Goal: Communication & Community: Connect with others

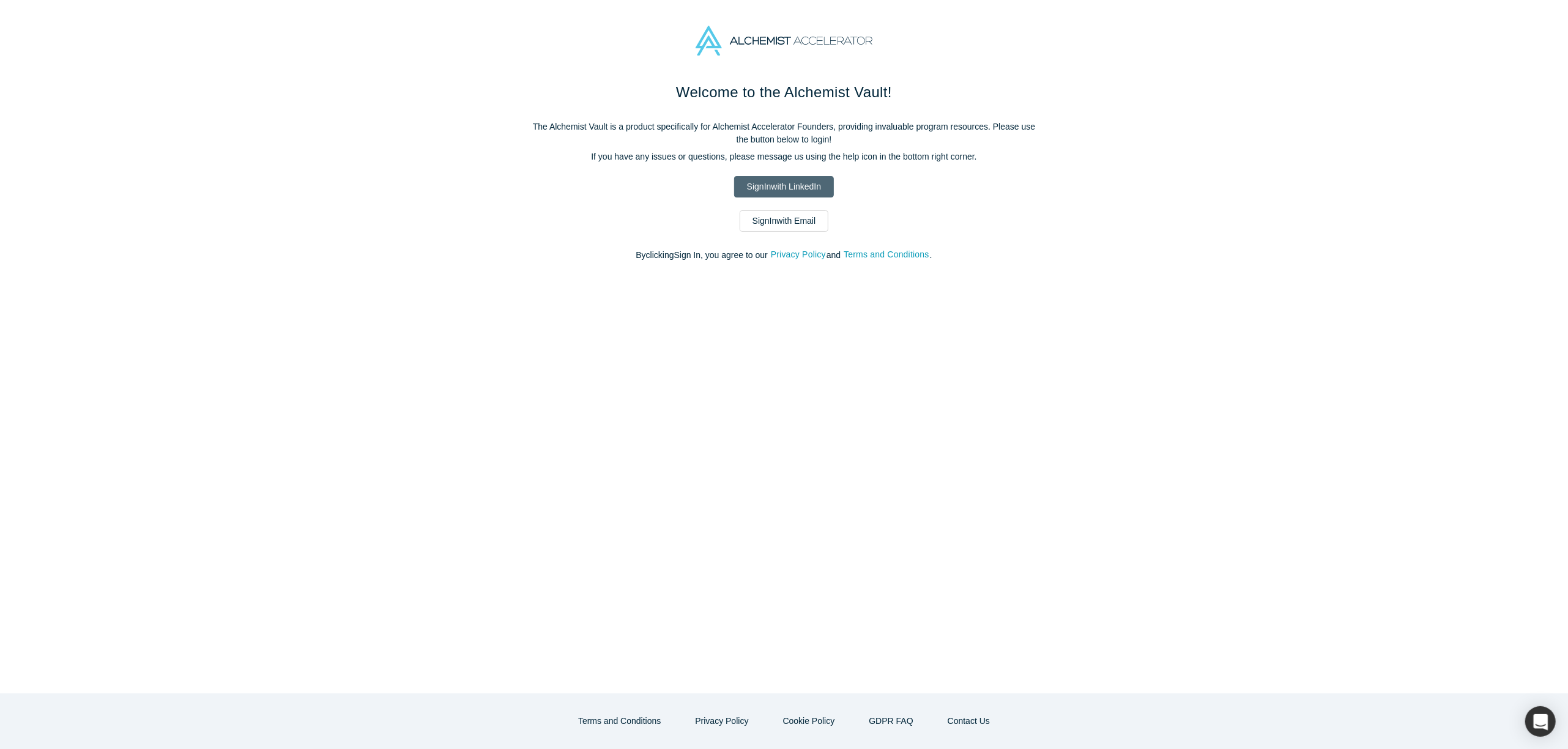
click at [757, 187] on link "Sign In with LinkedIn" at bounding box center [784, 187] width 99 height 21
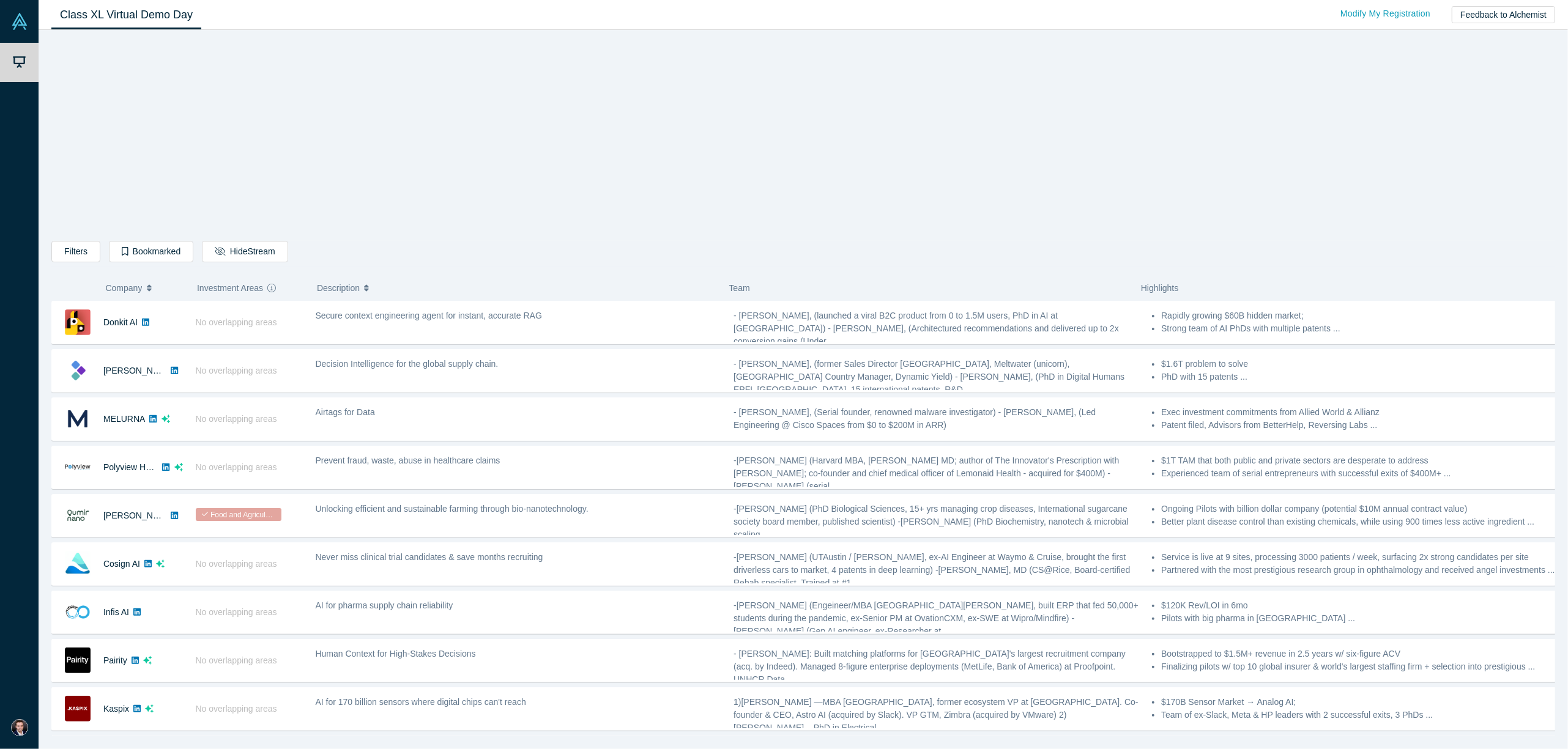
scroll to position [713, 0]
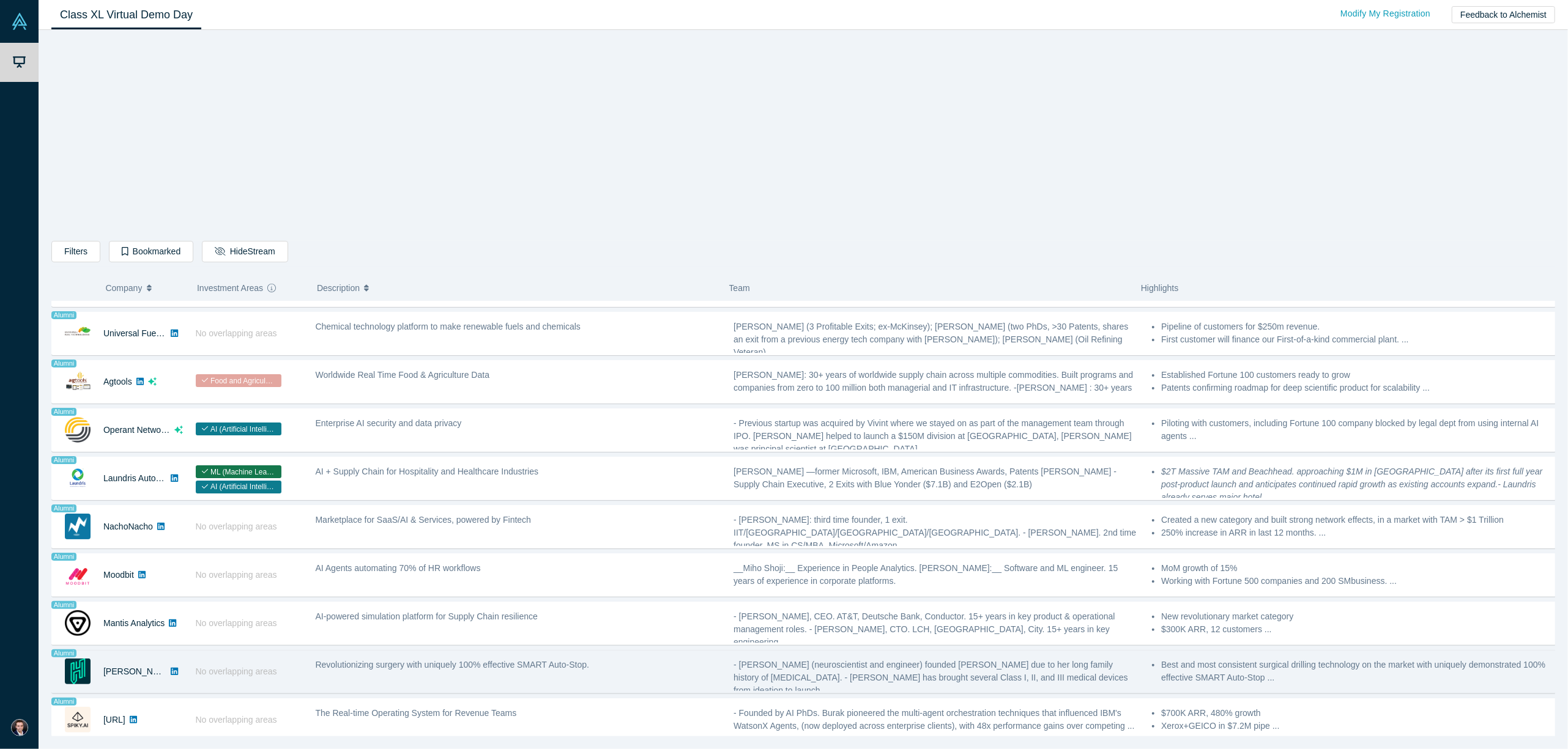
click at [1033, 660] on span "- [PERSON_NAME] (neuroscientist and engineer) founded [PERSON_NAME] due to her …" at bounding box center [931, 677] width 395 height 36
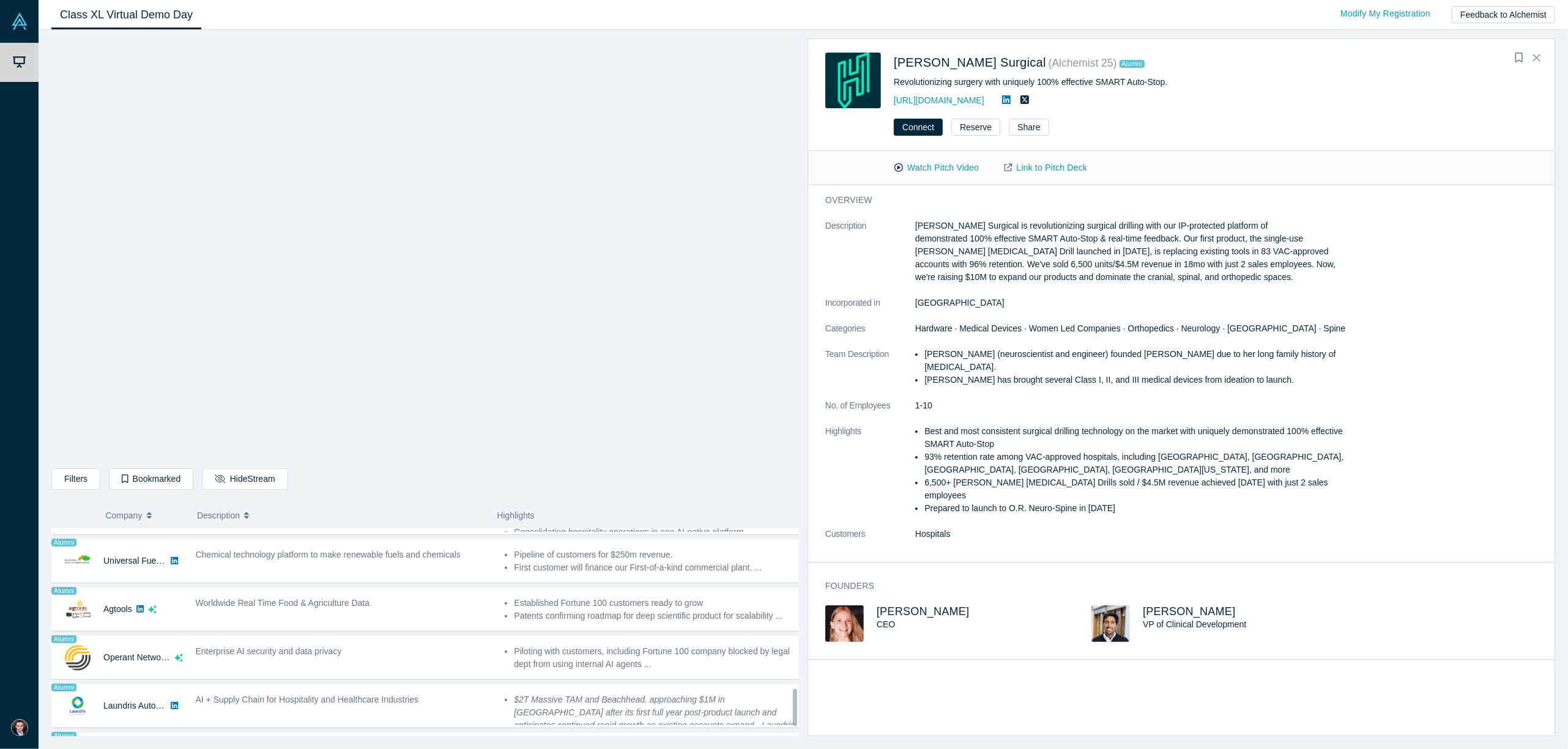
scroll to position [889, 0]
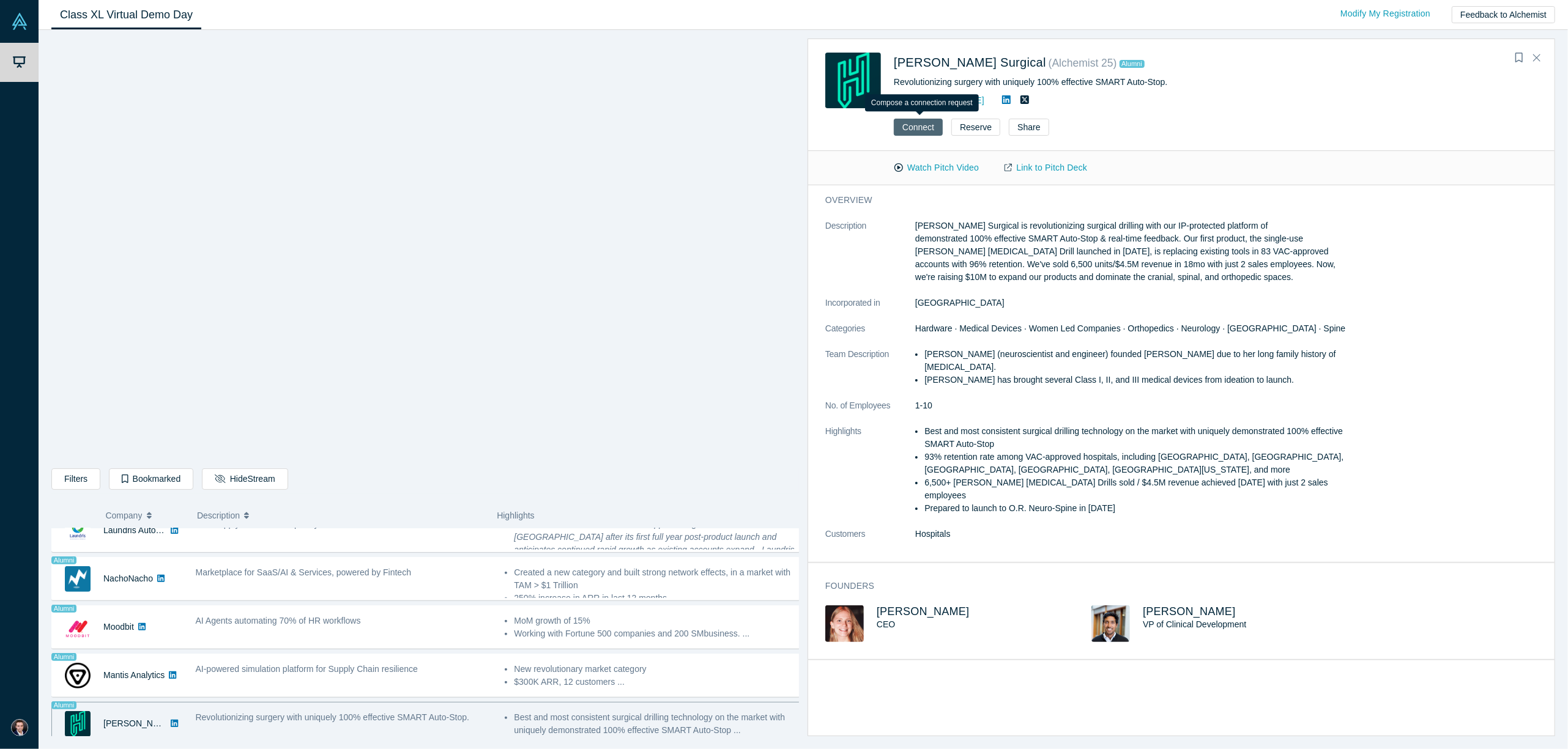
click at [915, 128] on button "Connect" at bounding box center [918, 127] width 49 height 17
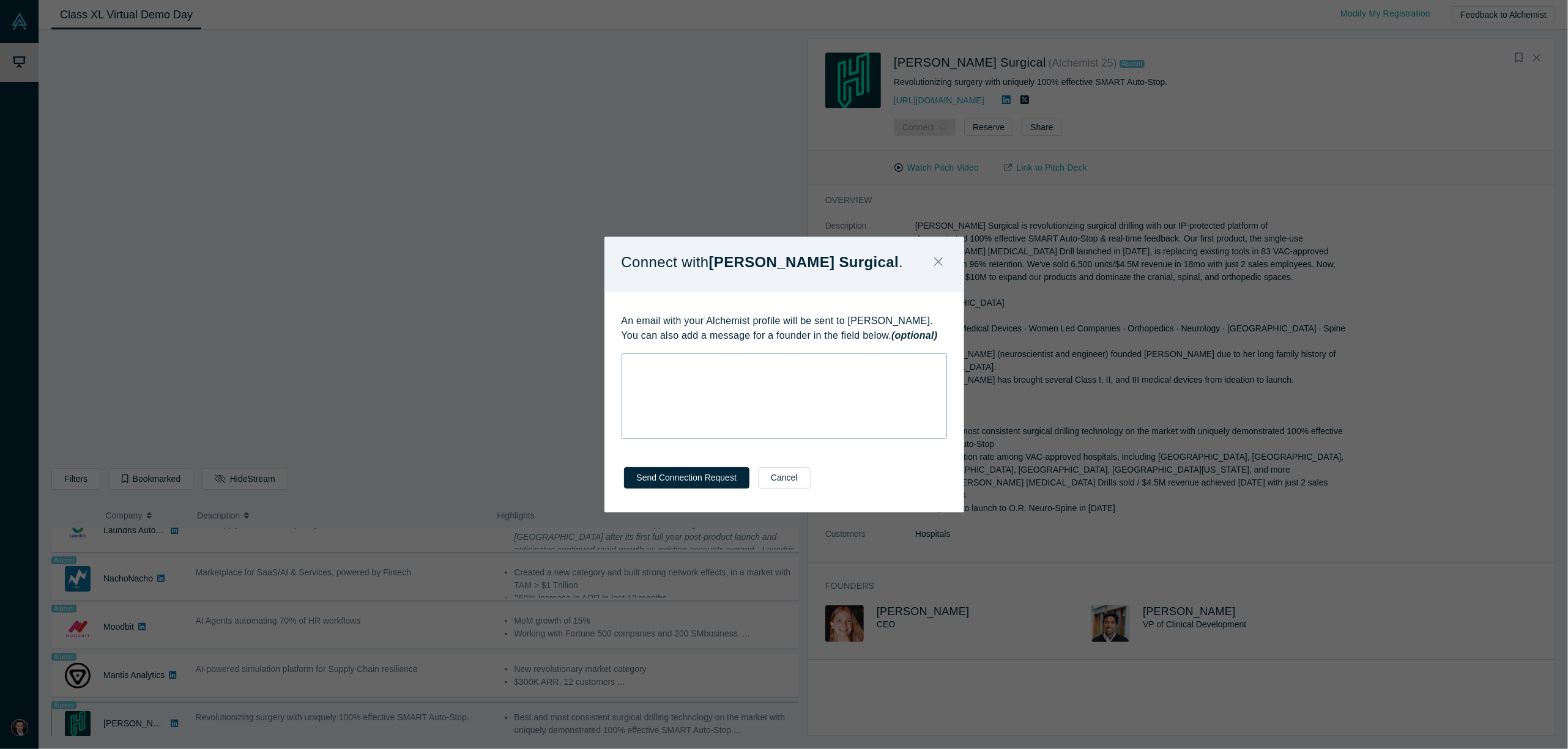
click at [816, 390] on div "rdw-wrapper" at bounding box center [784, 396] width 325 height 85
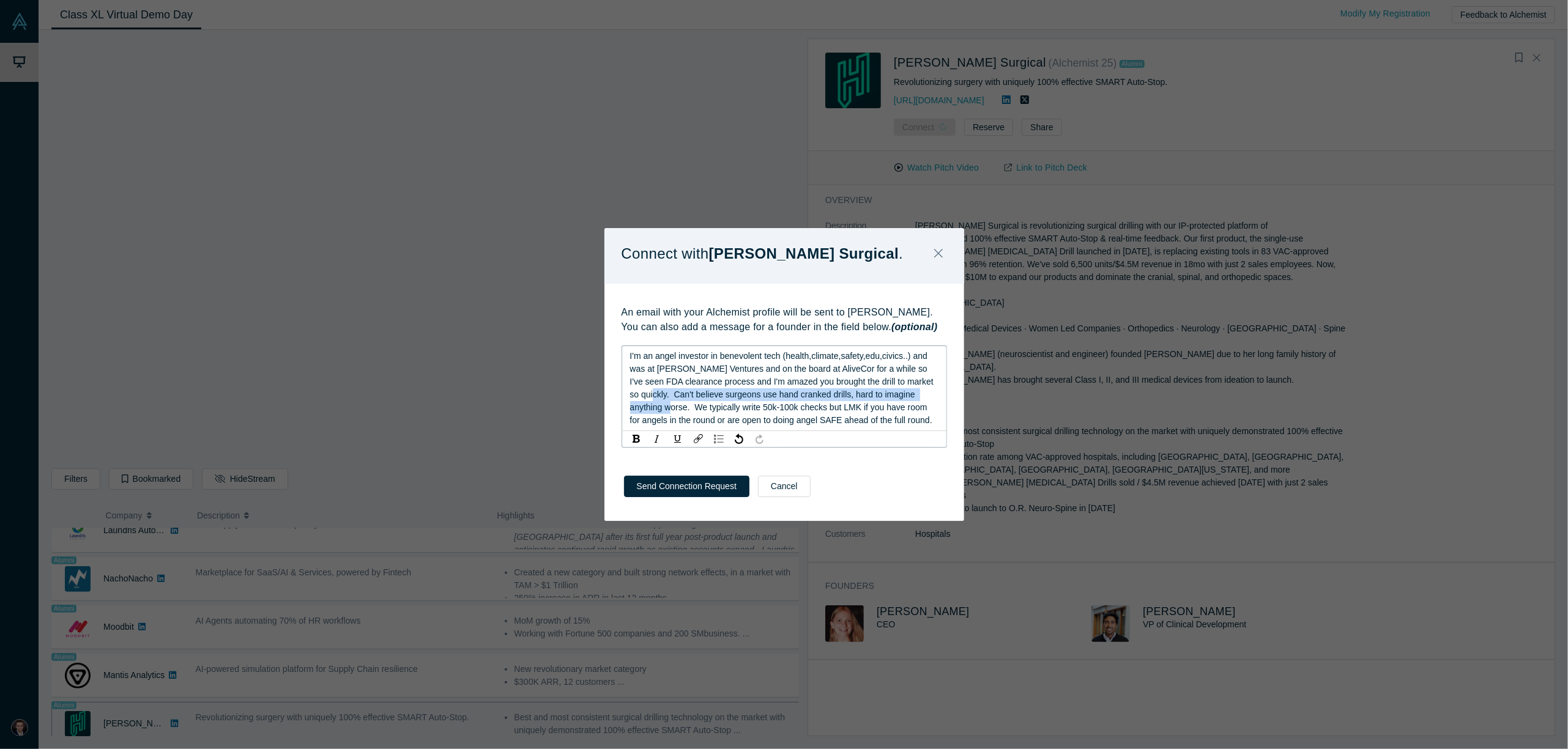
drag, startPoint x: 936, startPoint y: 396, endPoint x: 506, endPoint y: 390, distance: 430.0
click at [506, 390] on div "Connect with [PERSON_NAME] Surgical . An email with your Alchemist profile will…" at bounding box center [784, 374] width 1568 height 749
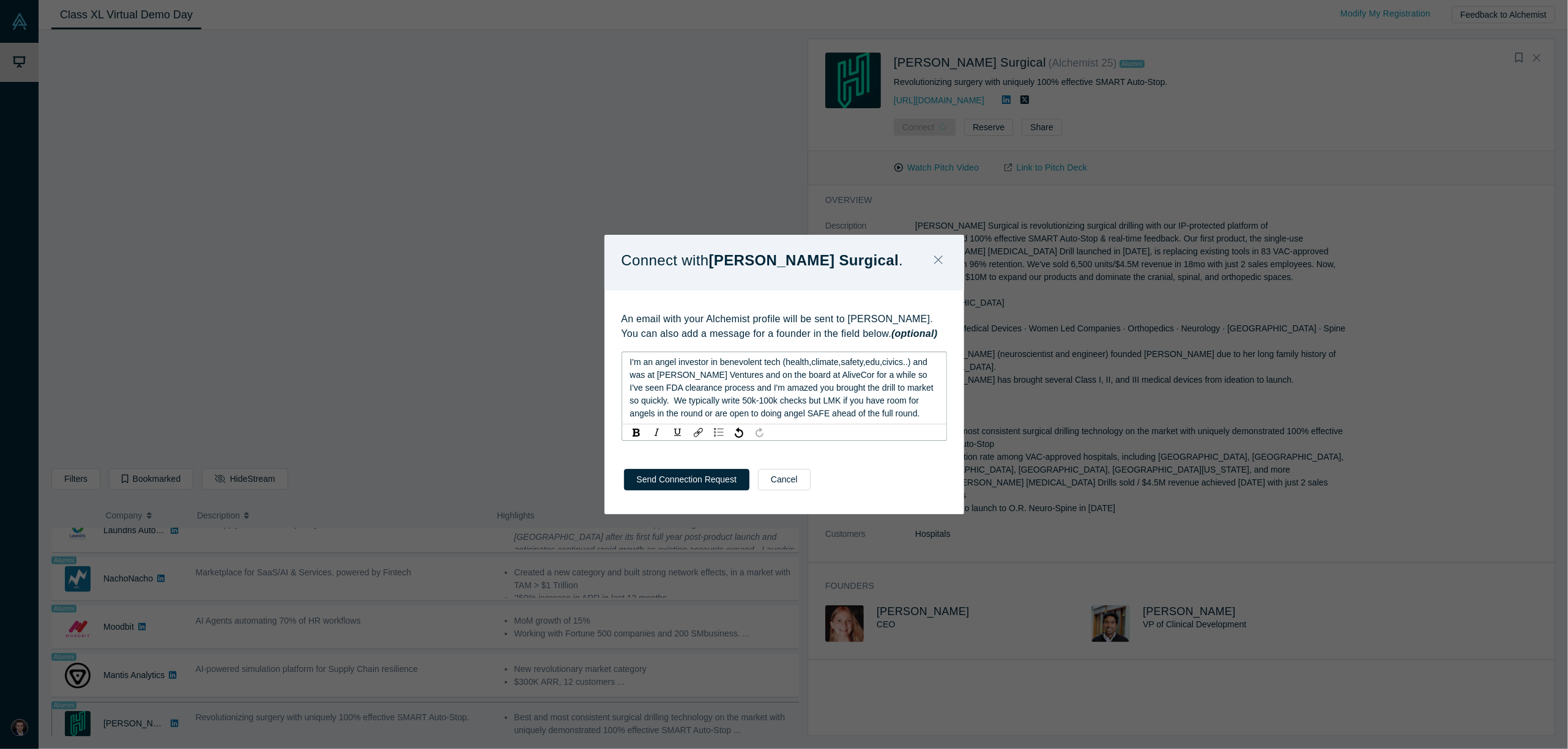
click at [754, 402] on span "I'm an angel investor in benevolent tech (health,climate,safety,edu,civics..) a…" at bounding box center [783, 388] width 306 height 61
click at [896, 416] on div "I'm an angel investor in benevolent tech (health,climate,safety,edu,civics..) a…" at bounding box center [785, 388] width 309 height 64
click at [887, 414] on div "I'm an angel investor in benevolent tech (health,climate,safety,edu,civics..) a…" at bounding box center [785, 388] width 309 height 64
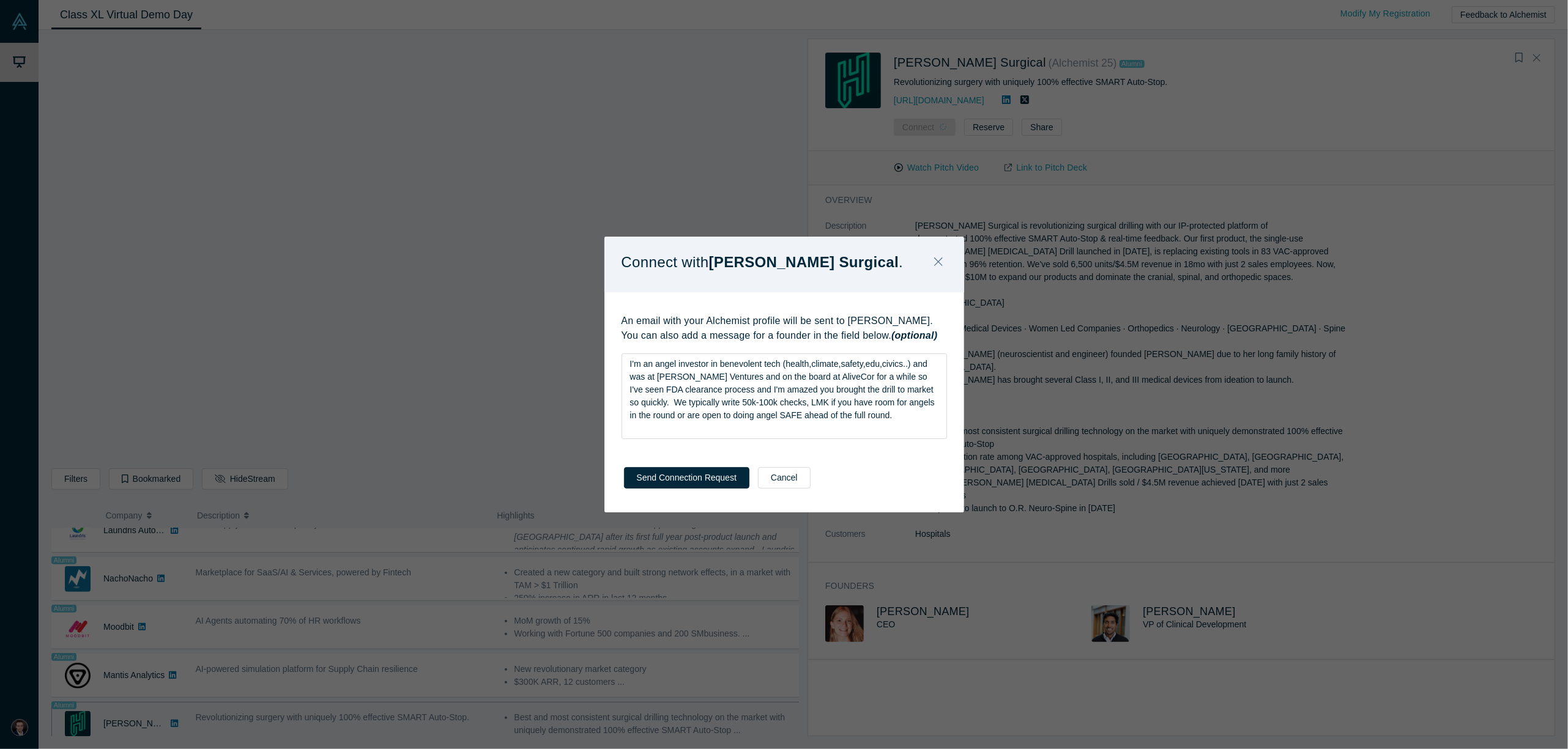
click at [892, 575] on div "Connect with [PERSON_NAME] Surgical . An email with your Alchemist profile will…" at bounding box center [784, 374] width 1568 height 749
click at [855, 415] on div "I'm an angel investor in benevolent tech (health,climate,safety,edu,civics..) a…" at bounding box center [785, 390] width 309 height 64
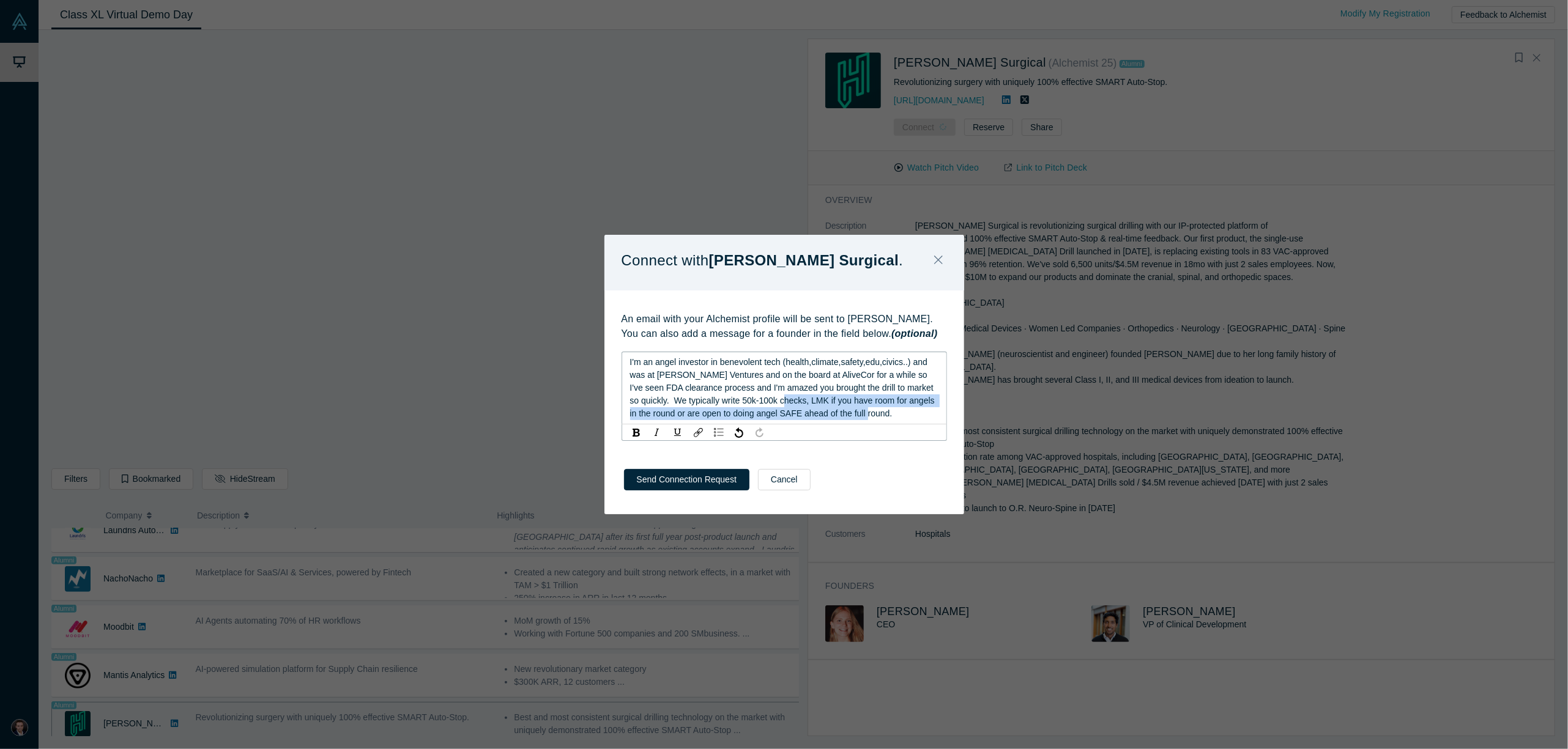
drag, startPoint x: 854, startPoint y: 416, endPoint x: 751, endPoint y: 400, distance: 104.2
click at [751, 400] on div "I'm an angel investor in benevolent tech (health,climate,safety,edu,civics..) a…" at bounding box center [785, 388] width 309 height 64
drag, startPoint x: 843, startPoint y: 415, endPoint x: 723, endPoint y: 414, distance: 120.0
click at [723, 414] on div "I'm an angel investor in benevolent tech (health,climate,safety,edu,civics..) a…" at bounding box center [785, 388] width 309 height 64
click at [727, 412] on span "I'm an angel investor in benevolent tech (health,climate,safety,edu,civics..) a…" at bounding box center [783, 388] width 306 height 61
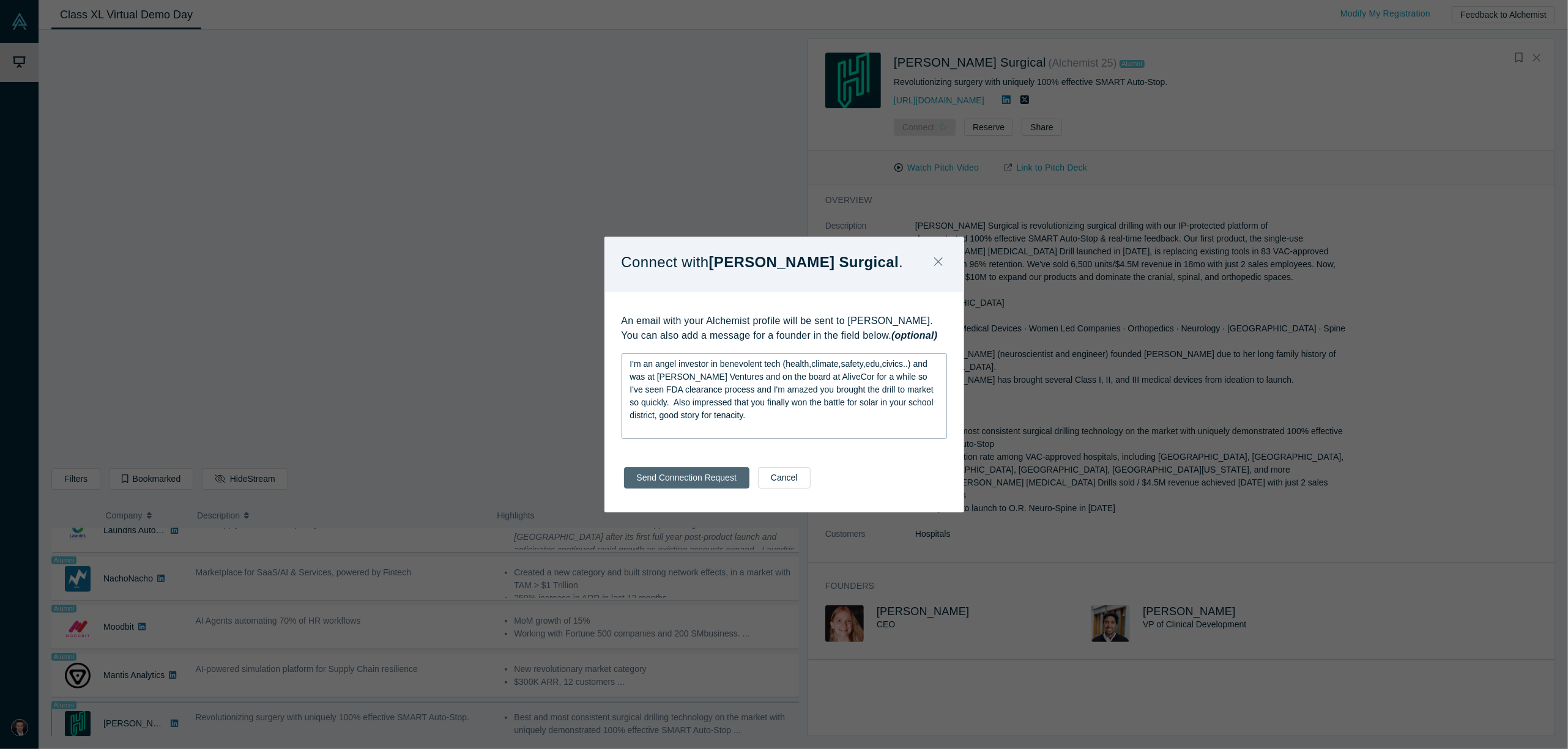
click at [730, 478] on button "Send Connection Request" at bounding box center [687, 478] width 126 height 21
